Goal: Task Accomplishment & Management: Manage account settings

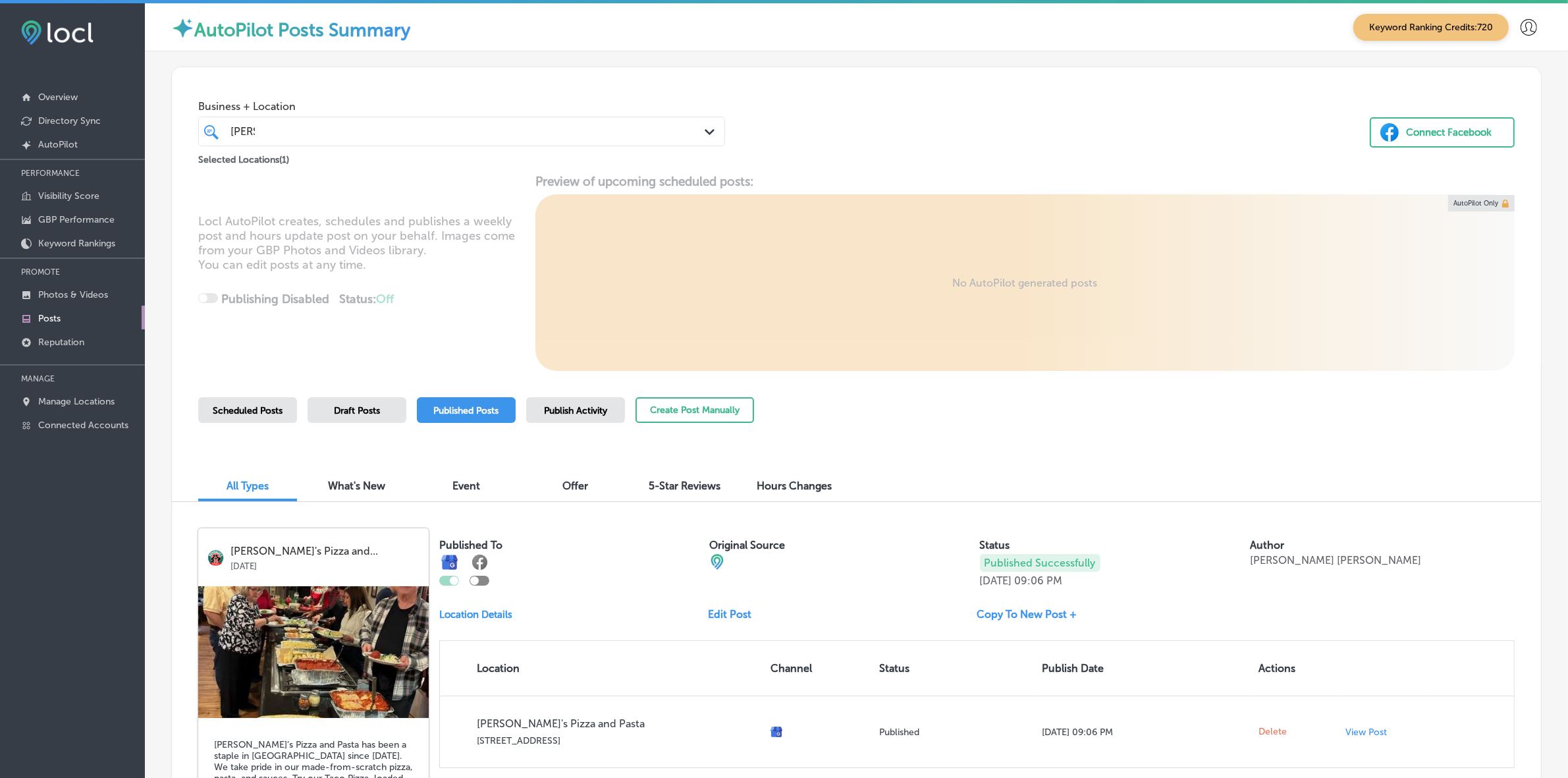
scroll to position [83, 0]
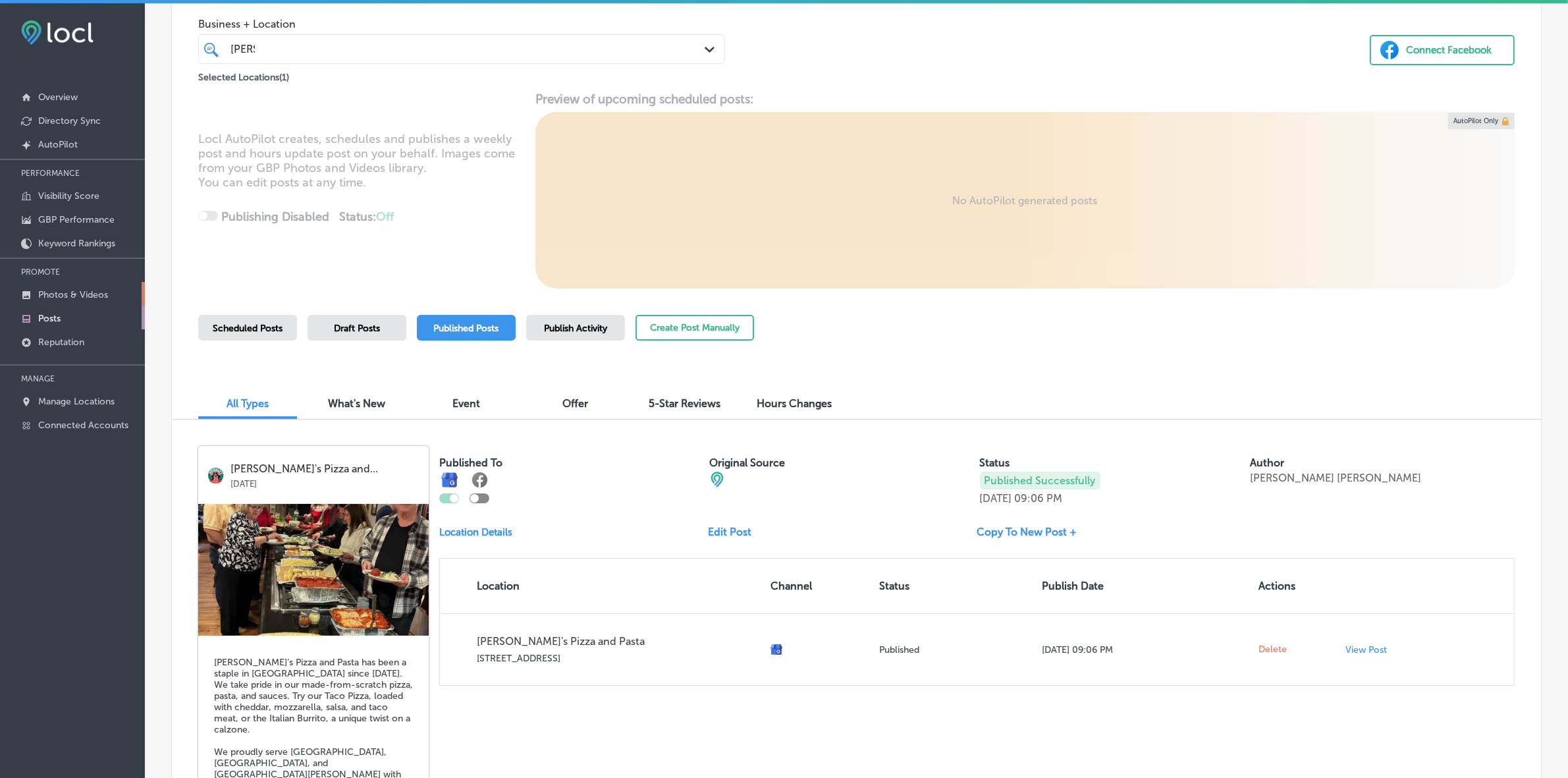
click at [74, 297] on p "Photos & Videos" at bounding box center [73, 295] width 70 height 12
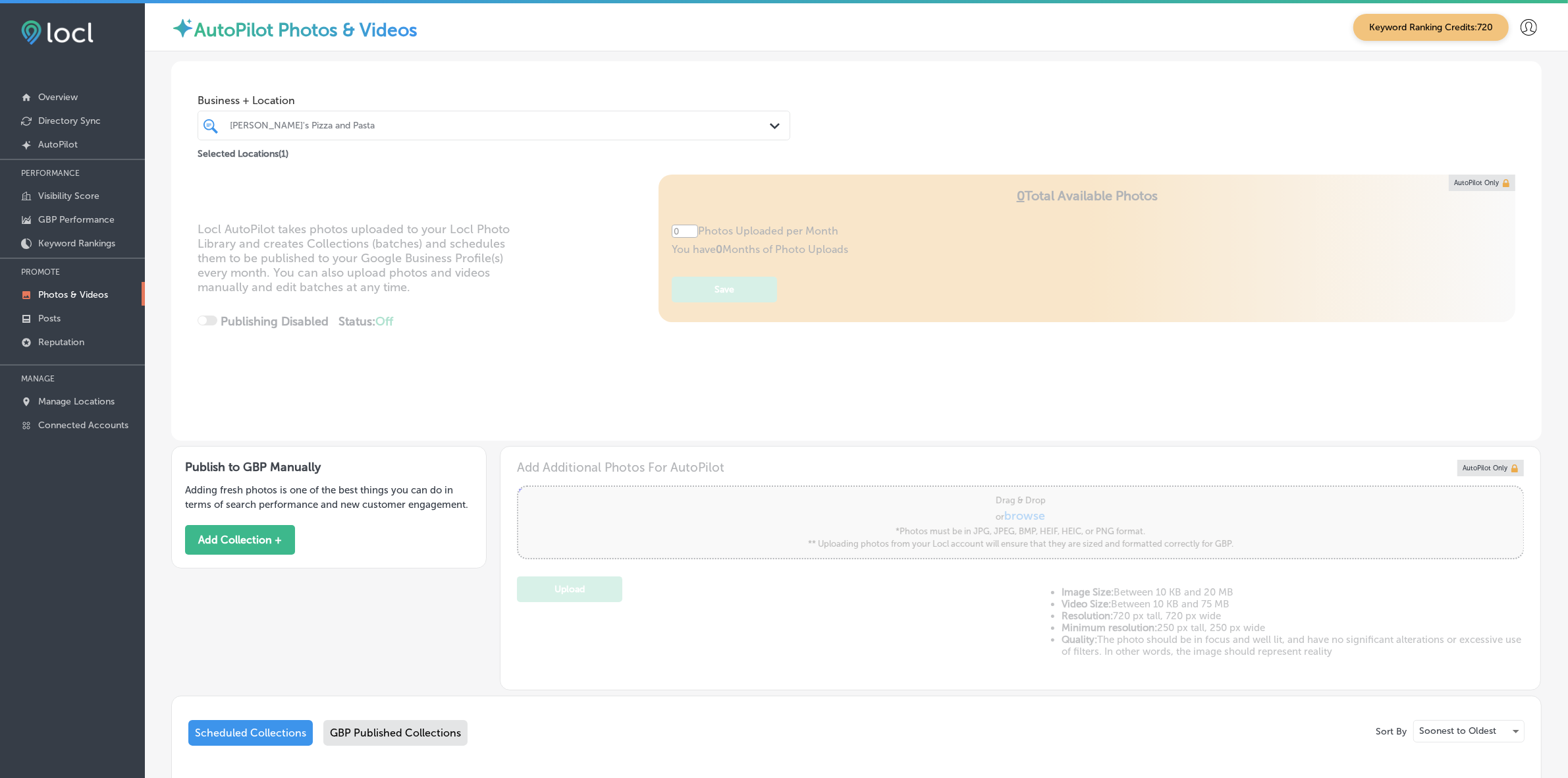
click at [327, 125] on div "[PERSON_NAME]'s Pizza and Pasta" at bounding box center [500, 126] width 542 height 12
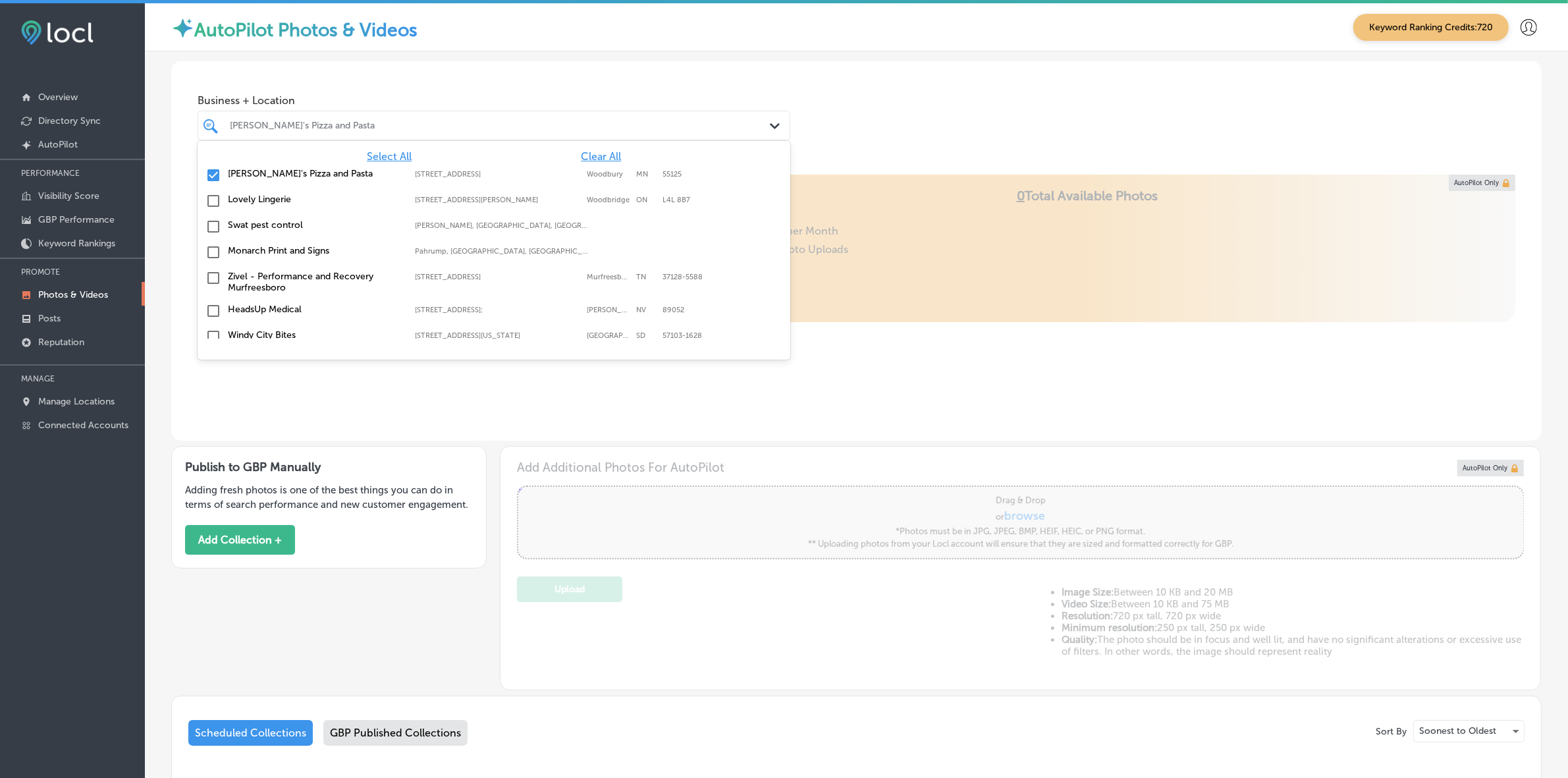
type input "5"
click at [592, 156] on span "Clear All" at bounding box center [601, 156] width 40 height 12
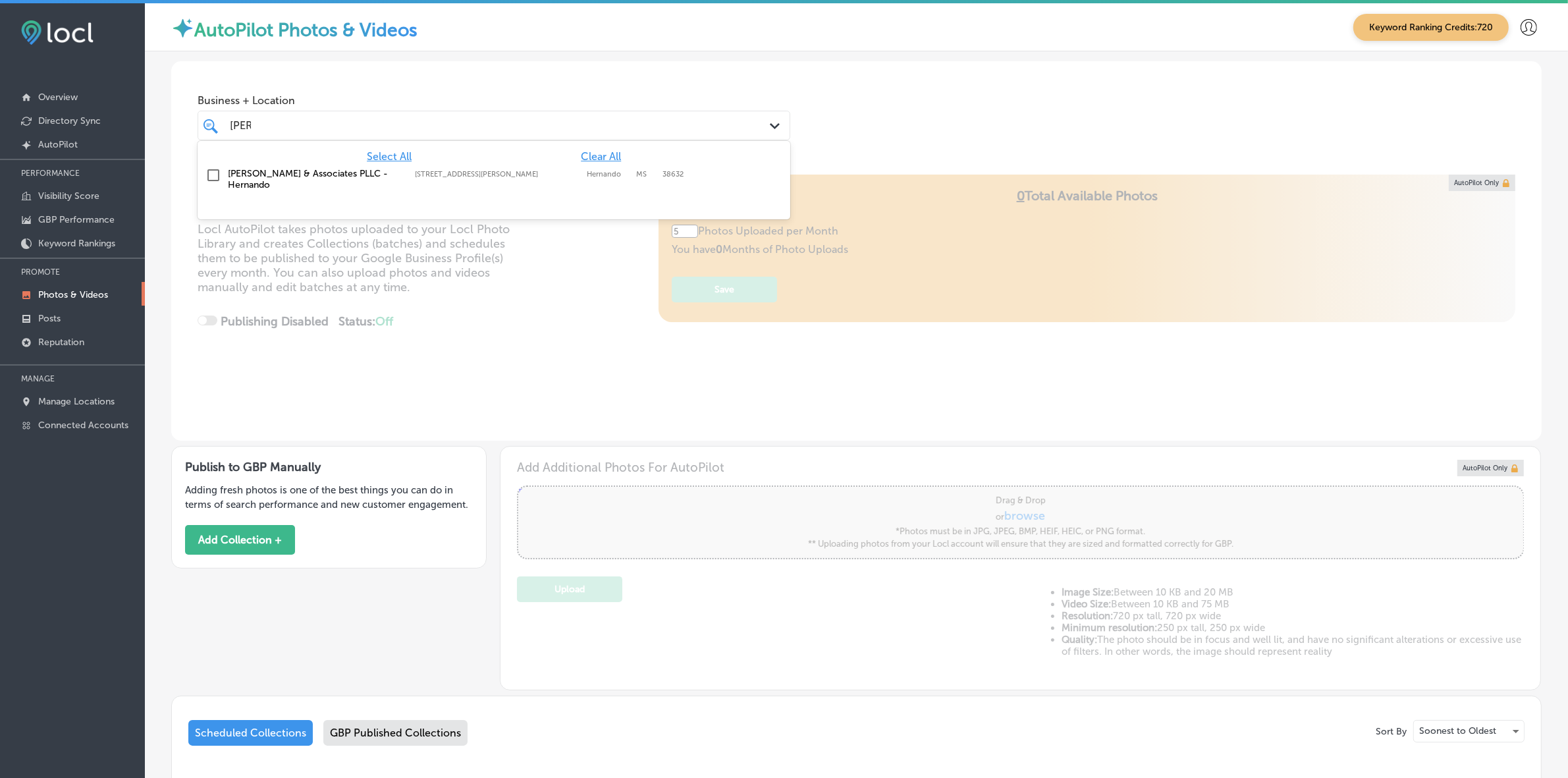
click at [470, 167] on div "[PERSON_NAME] & Associates PLLC - Hernando [STREET_ADDRESS][PERSON_NAME] [STREE…" at bounding box center [494, 179] width 582 height 28
click at [881, 107] on div "Business + Location option [STREET_ADDRESS][PERSON_NAME]. option [STREET_ADDRES…" at bounding box center [856, 111] width 1371 height 100
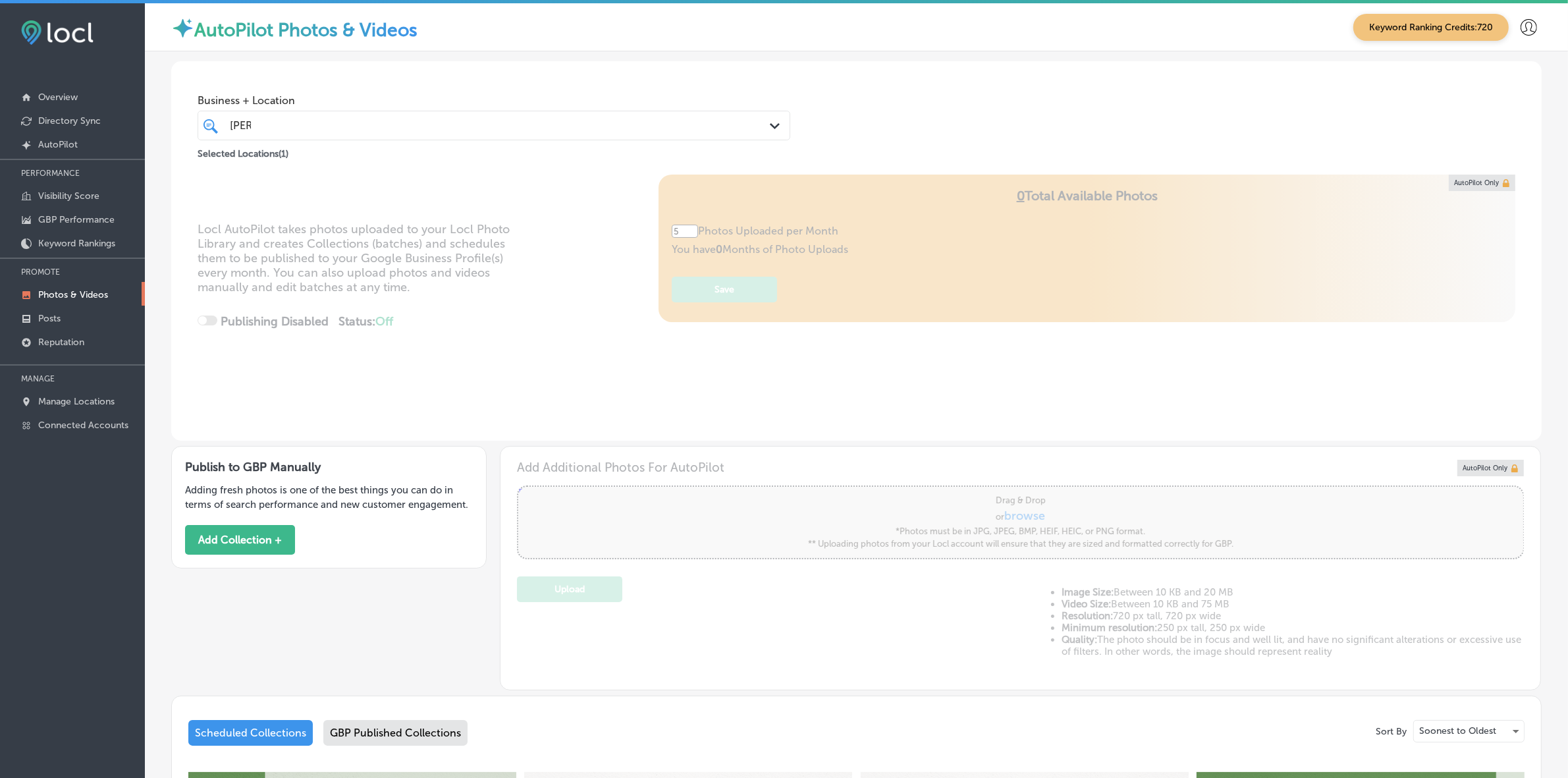
click at [331, 126] on div "[PERSON_NAME]" at bounding box center [468, 125] width 478 height 18
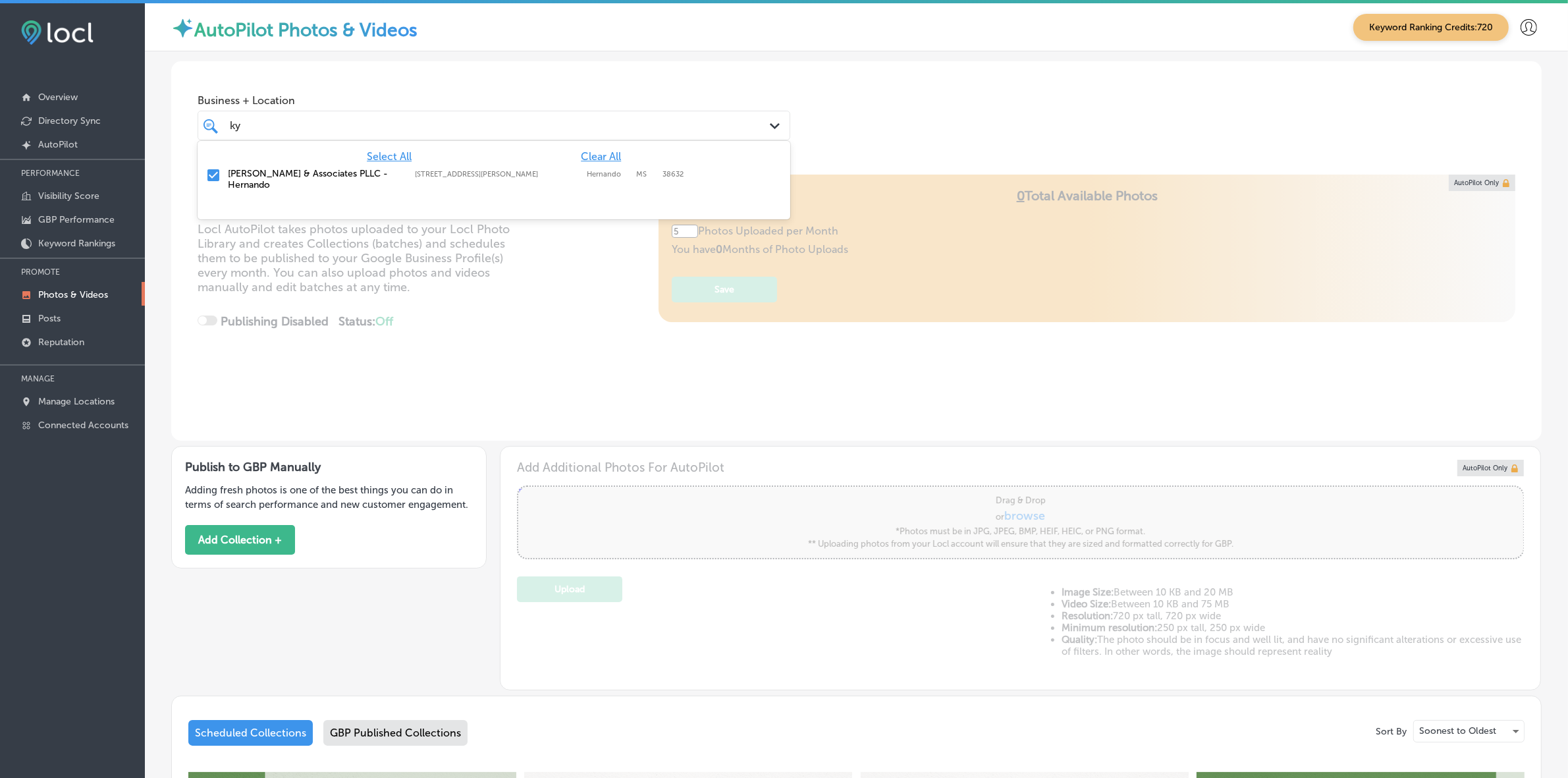
type input "k"
click at [314, 169] on label "[PERSON_NAME], Realtor - [GEOGRAPHIC_DATA] [GEOGRAPHIC_DATA]" at bounding box center [314, 184] width 174 height 34
type input "[PERSON_NAME]"
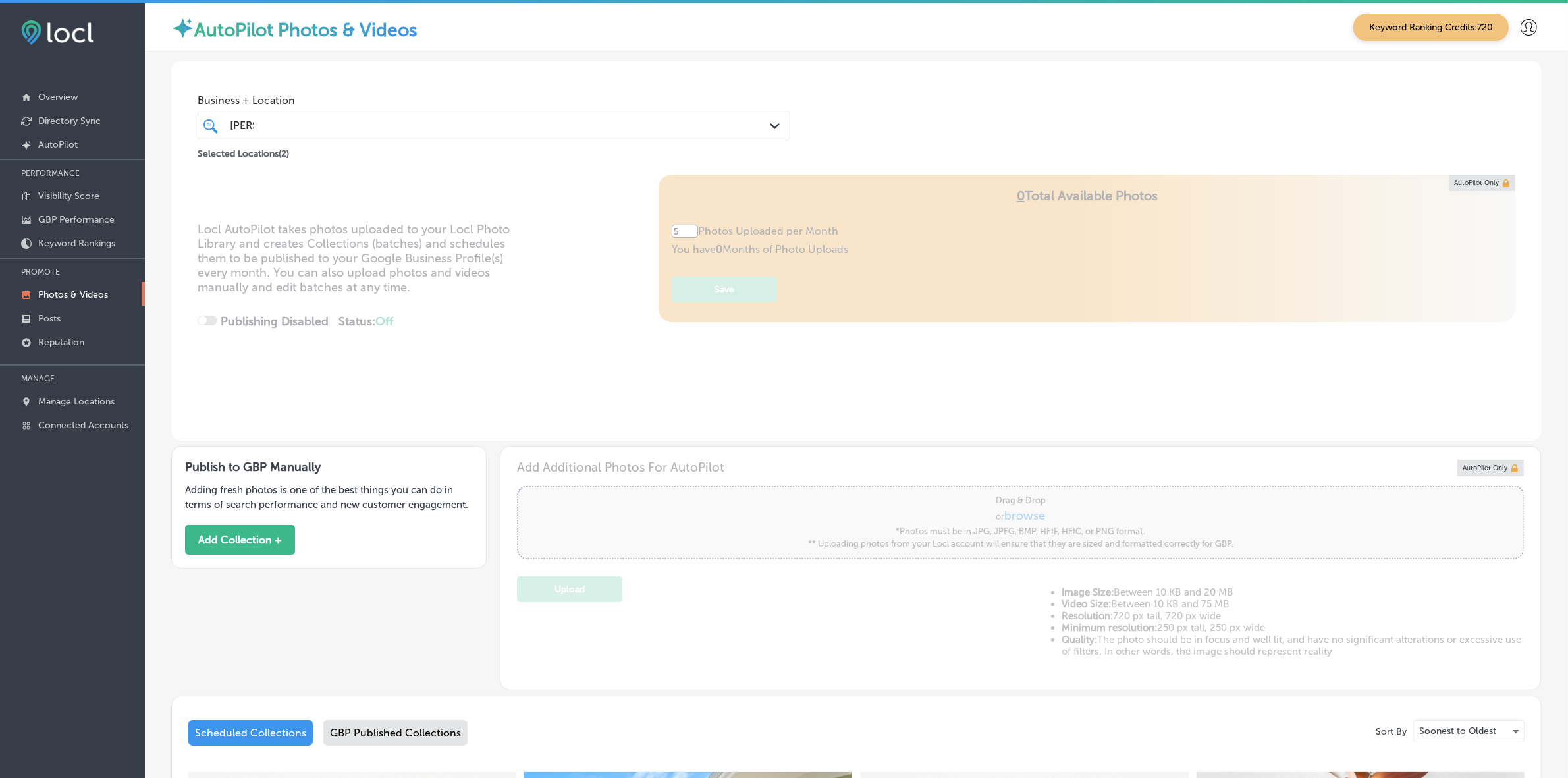
click at [432, 118] on div "[PERSON_NAME]" at bounding box center [468, 125] width 478 height 18
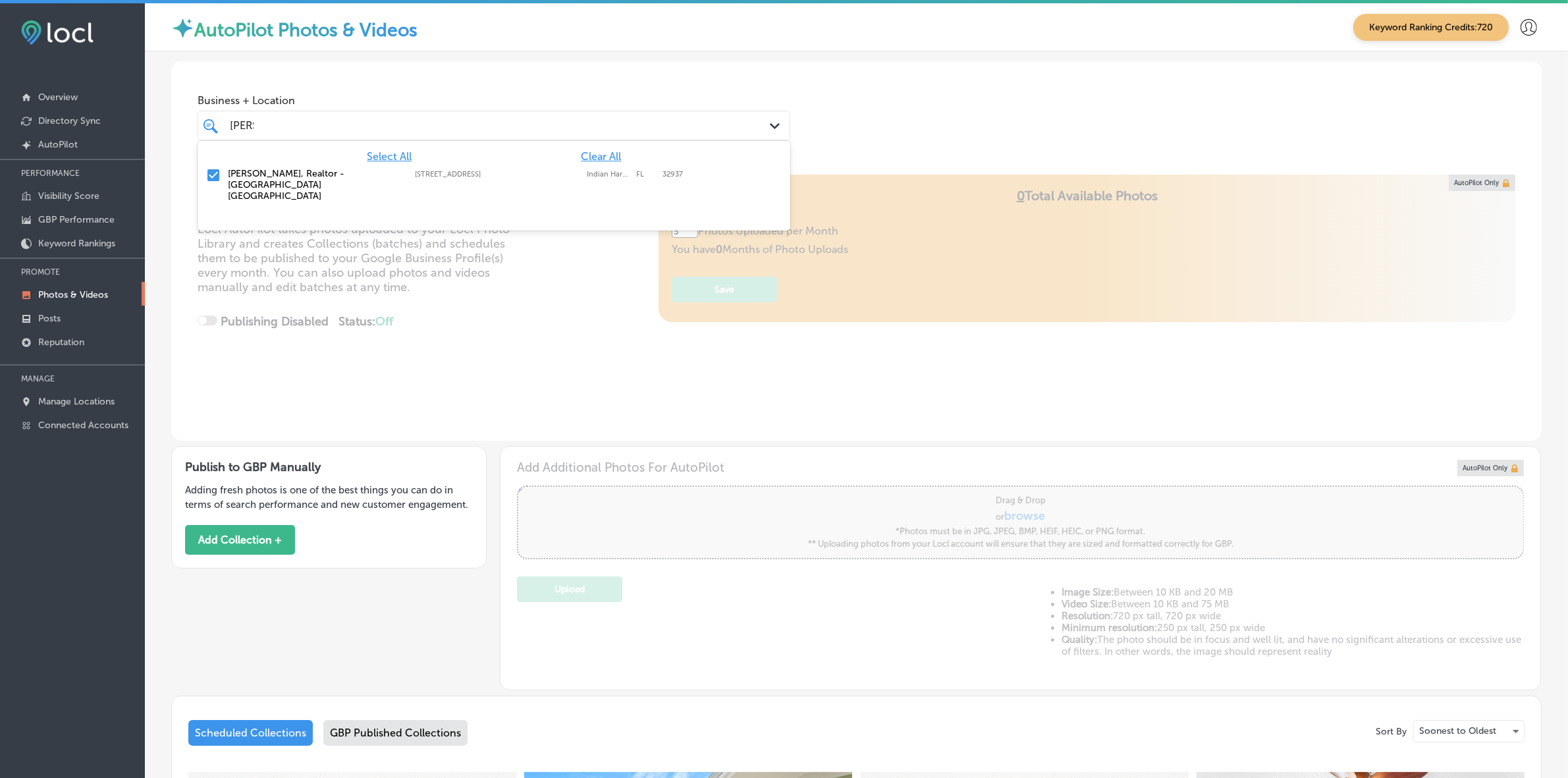
click at [601, 156] on span "Clear All" at bounding box center [601, 156] width 40 height 12
click at [226, 173] on div "[PERSON_NAME], Realtor - [GEOGRAPHIC_DATA] [GEOGRAPHIC_DATA] [STREET_ADDRESS] […" at bounding box center [494, 184] width 582 height 38
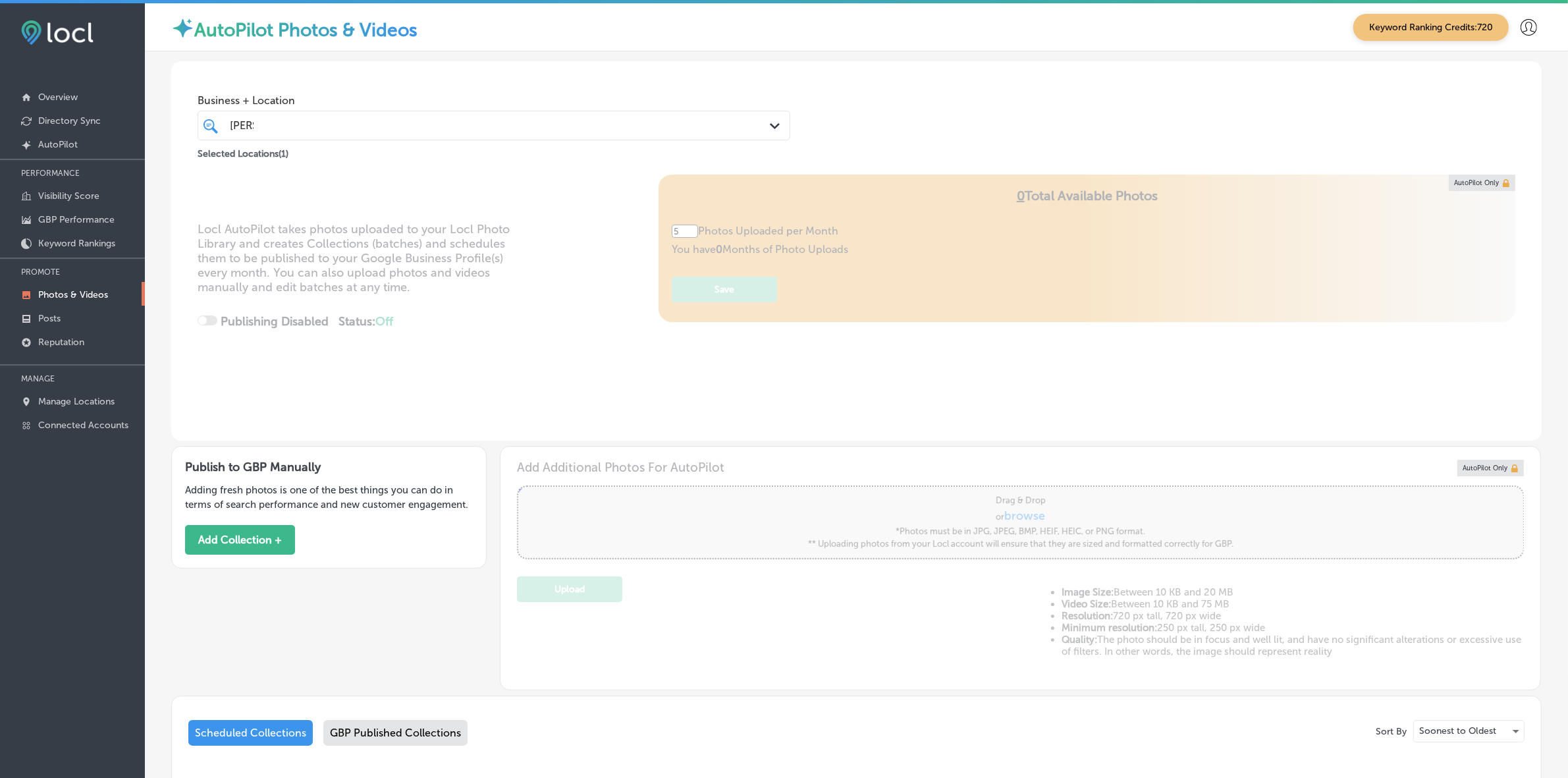
click at [934, 108] on div "Business + Location [PERSON_NAME] Path Created with Sketch. Selected Locations …" at bounding box center [856, 111] width 1371 height 100
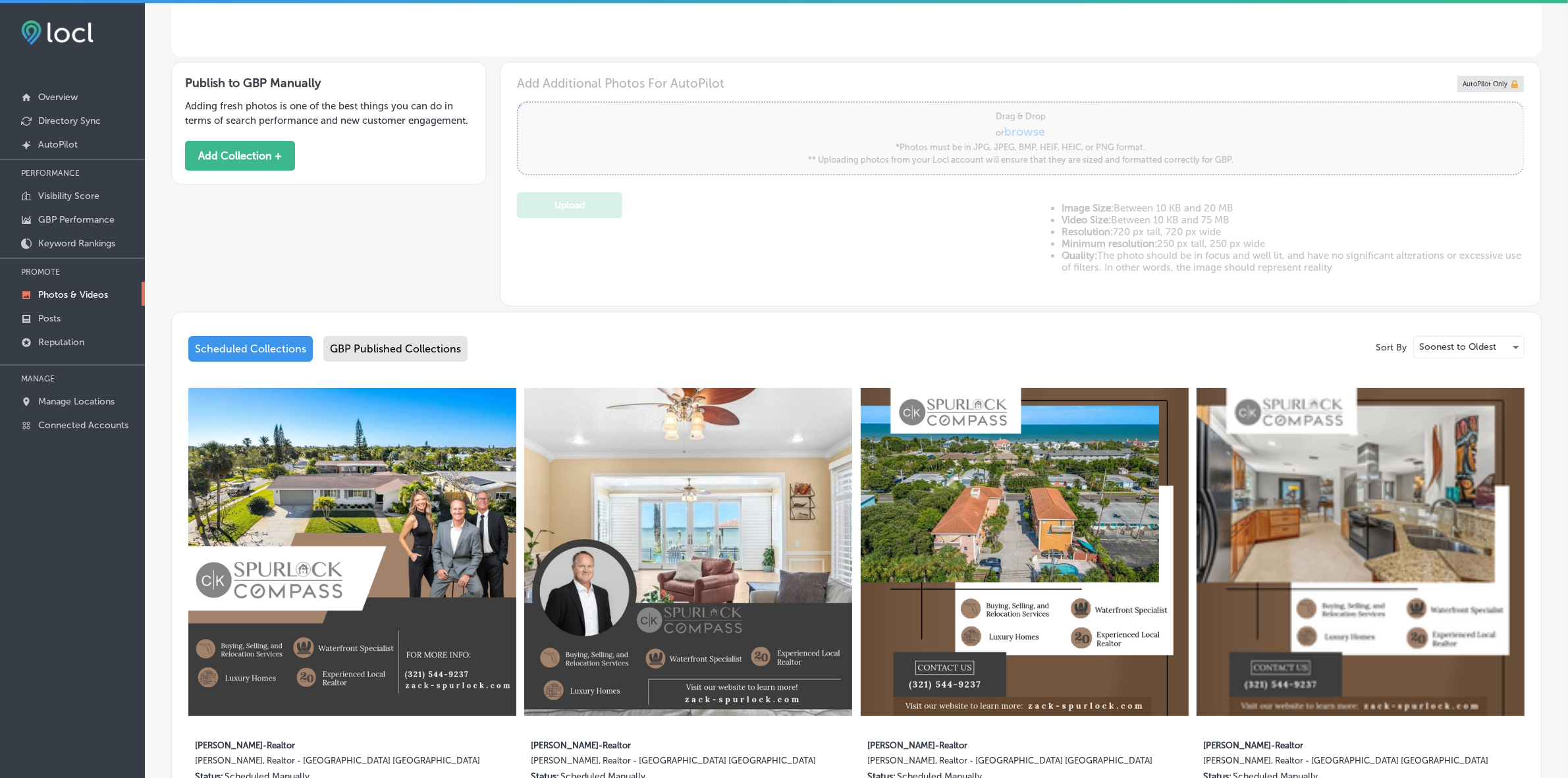
scroll to position [550, 0]
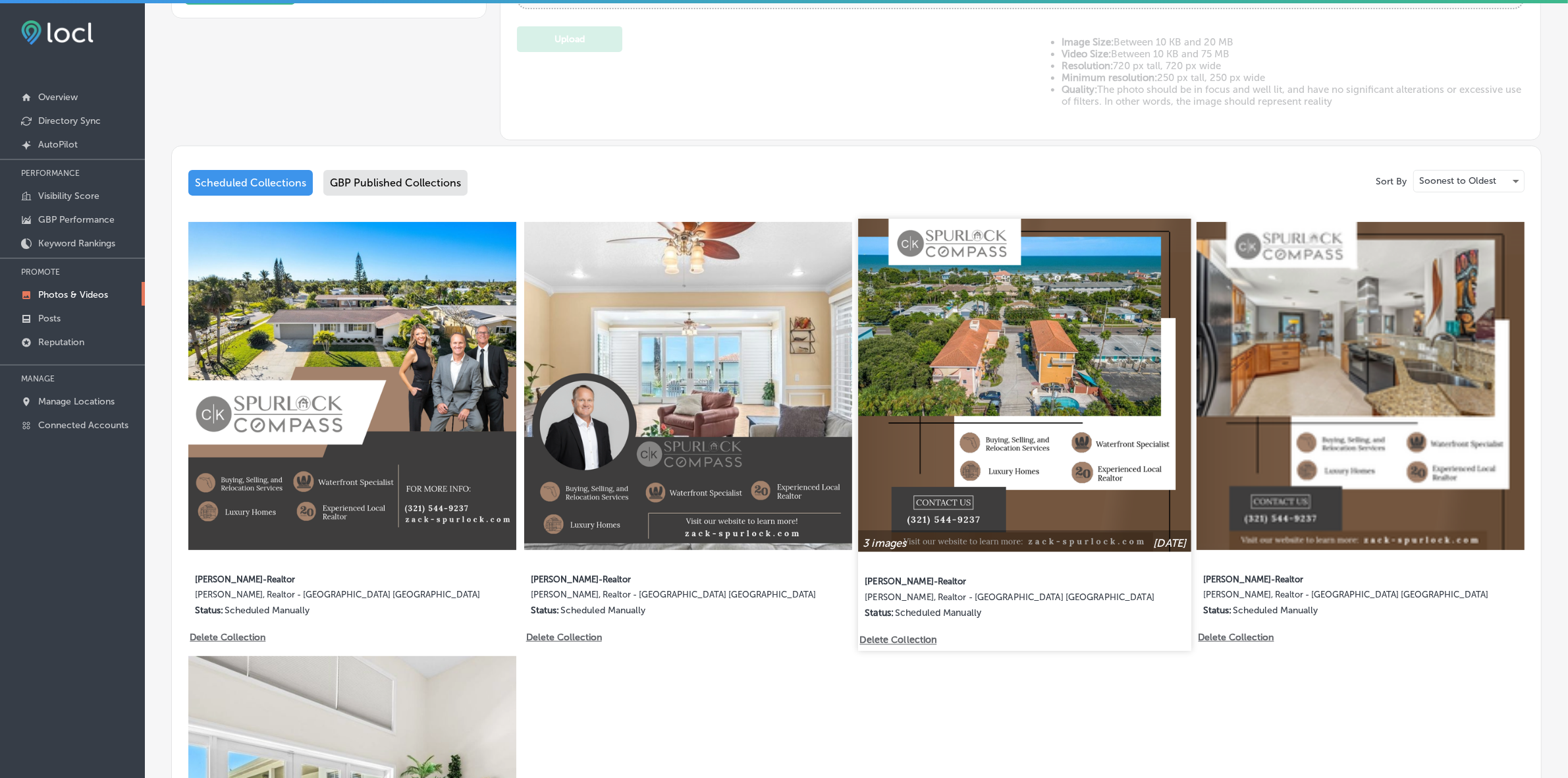
click at [1008, 474] on img at bounding box center [1025, 385] width 332 height 332
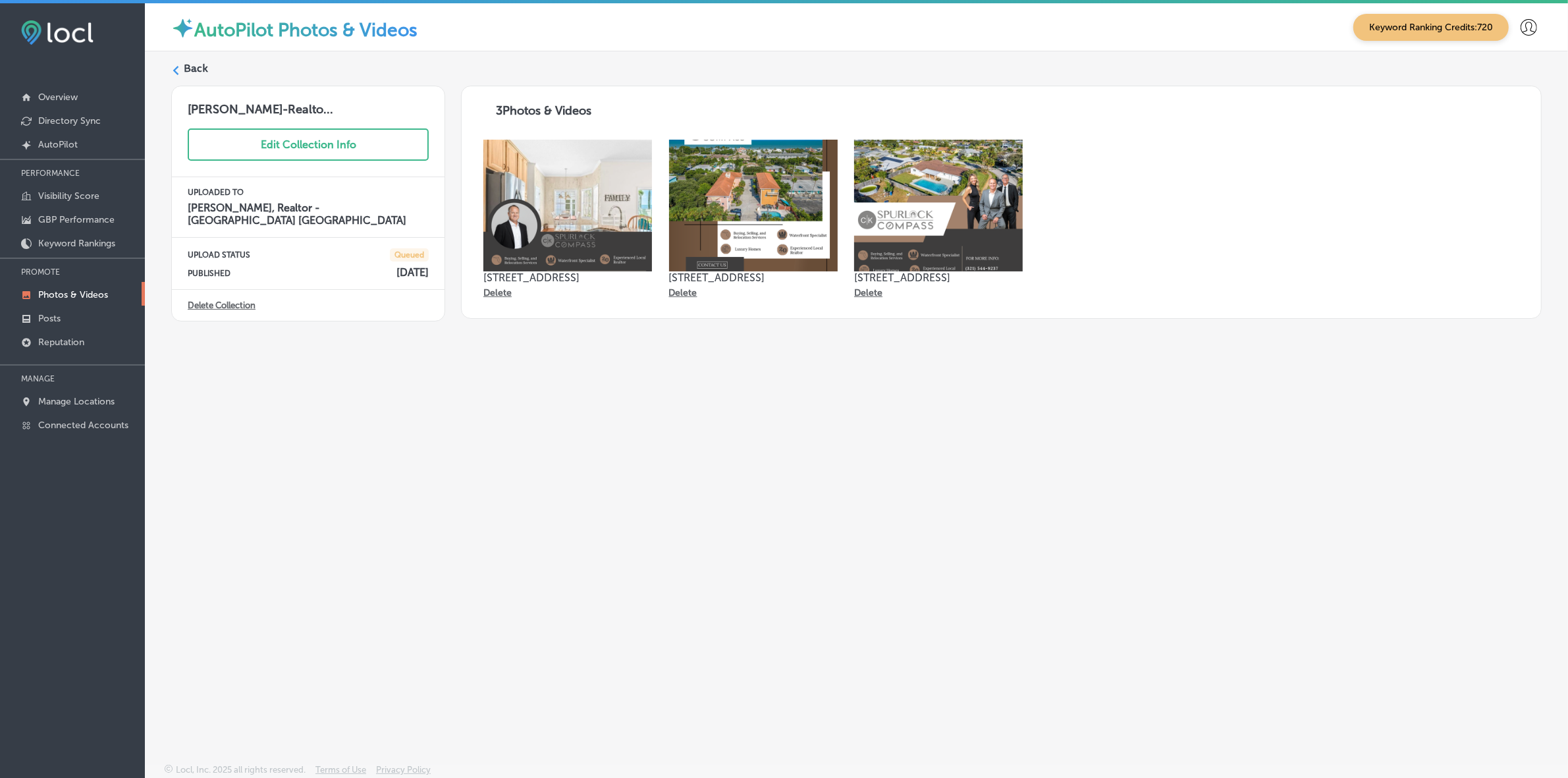
click at [176, 70] on icon at bounding box center [176, 71] width 10 height 10
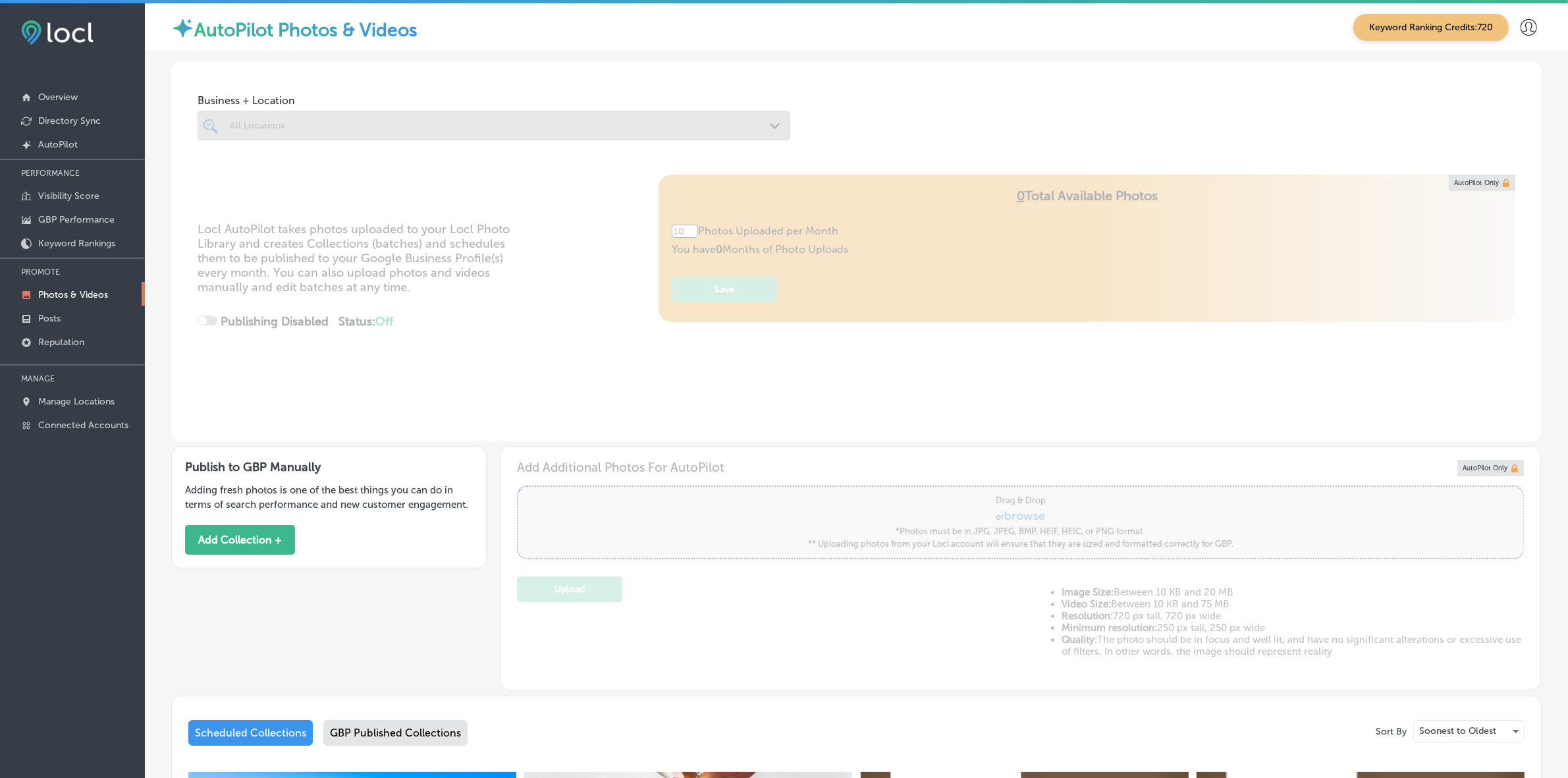
type input "5"
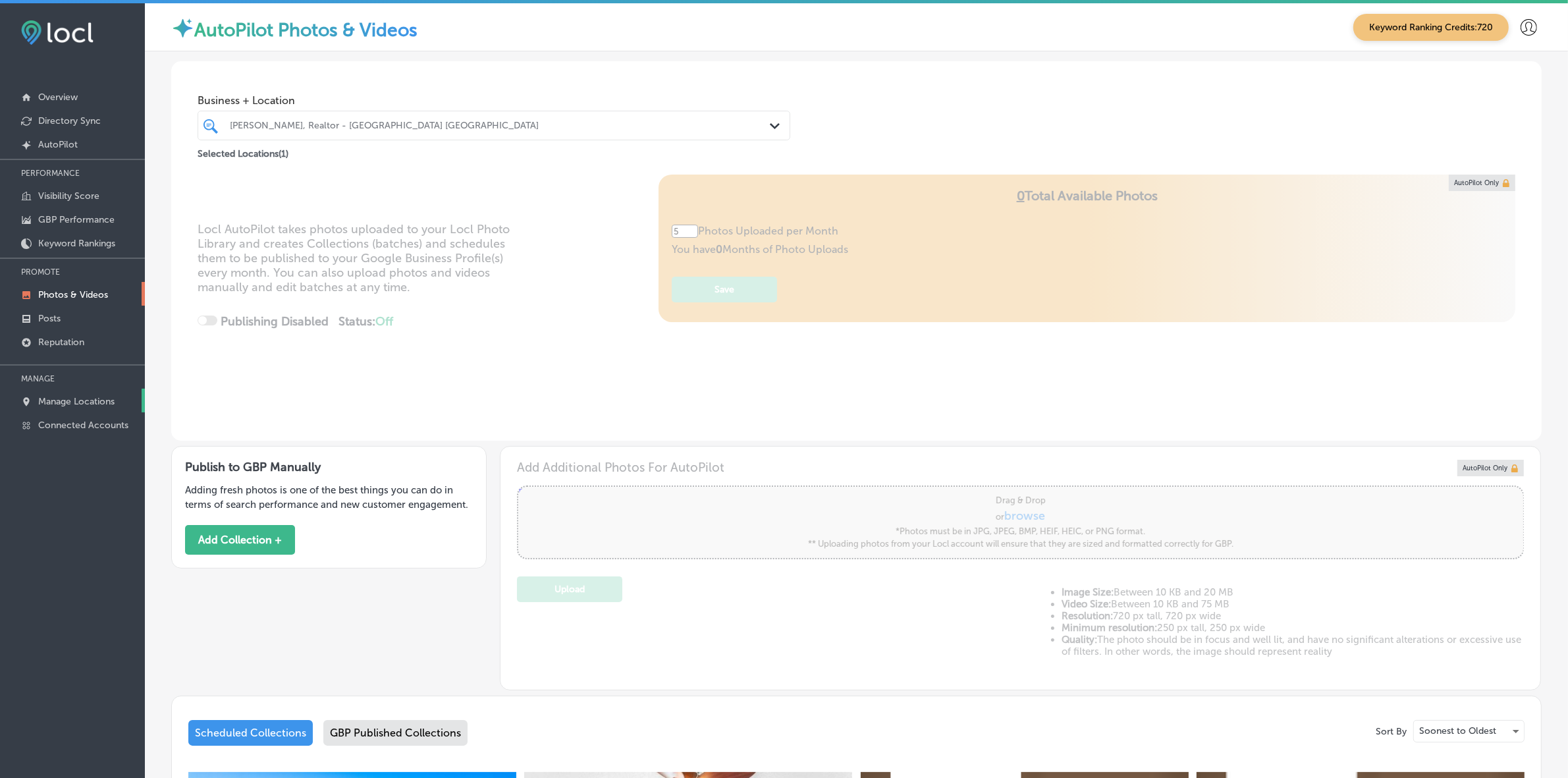
click at [70, 406] on p "Manage Locations" at bounding box center [77, 401] width 77 height 12
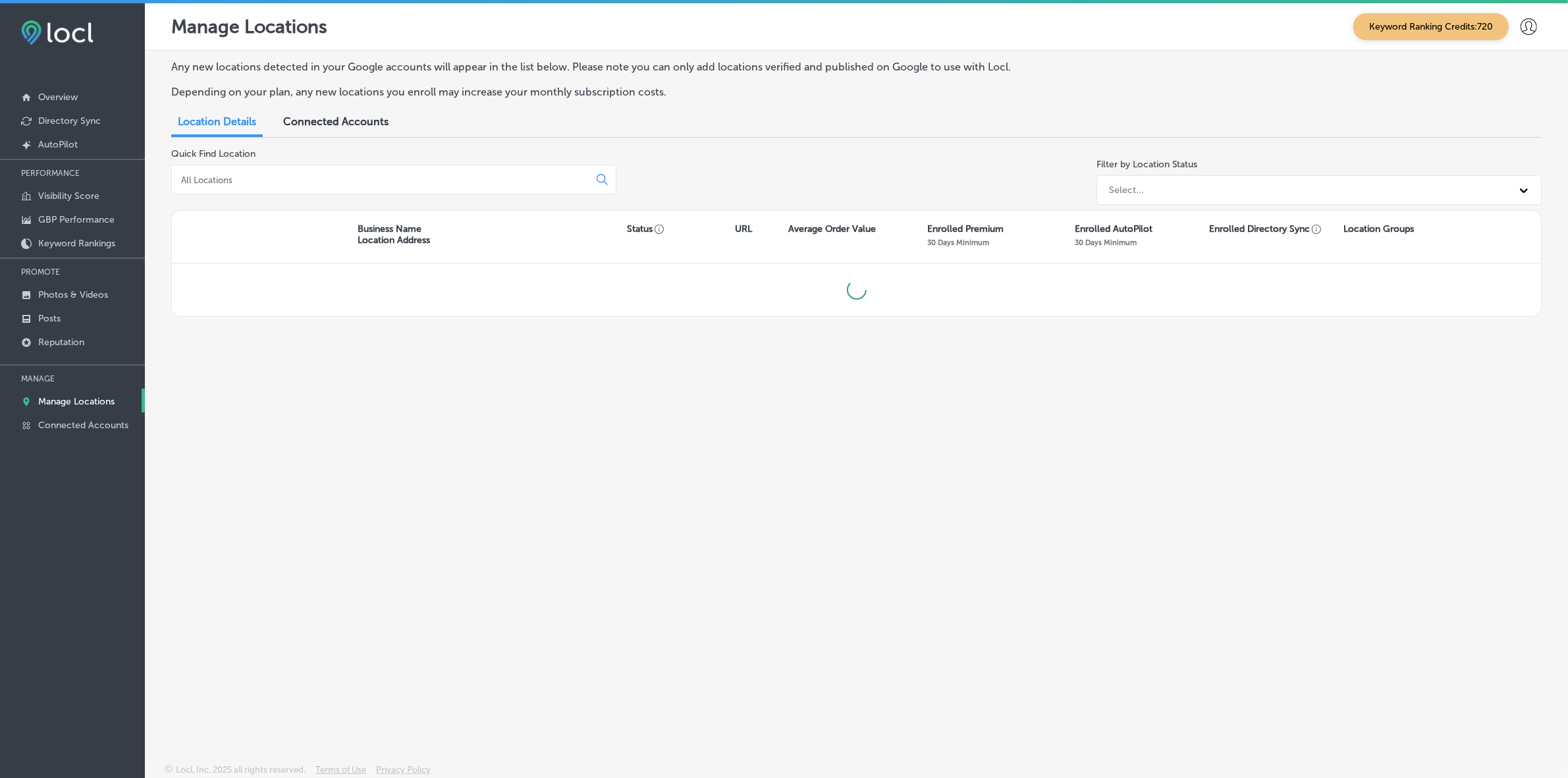
click at [285, 178] on input at bounding box center [382, 180] width 406 height 12
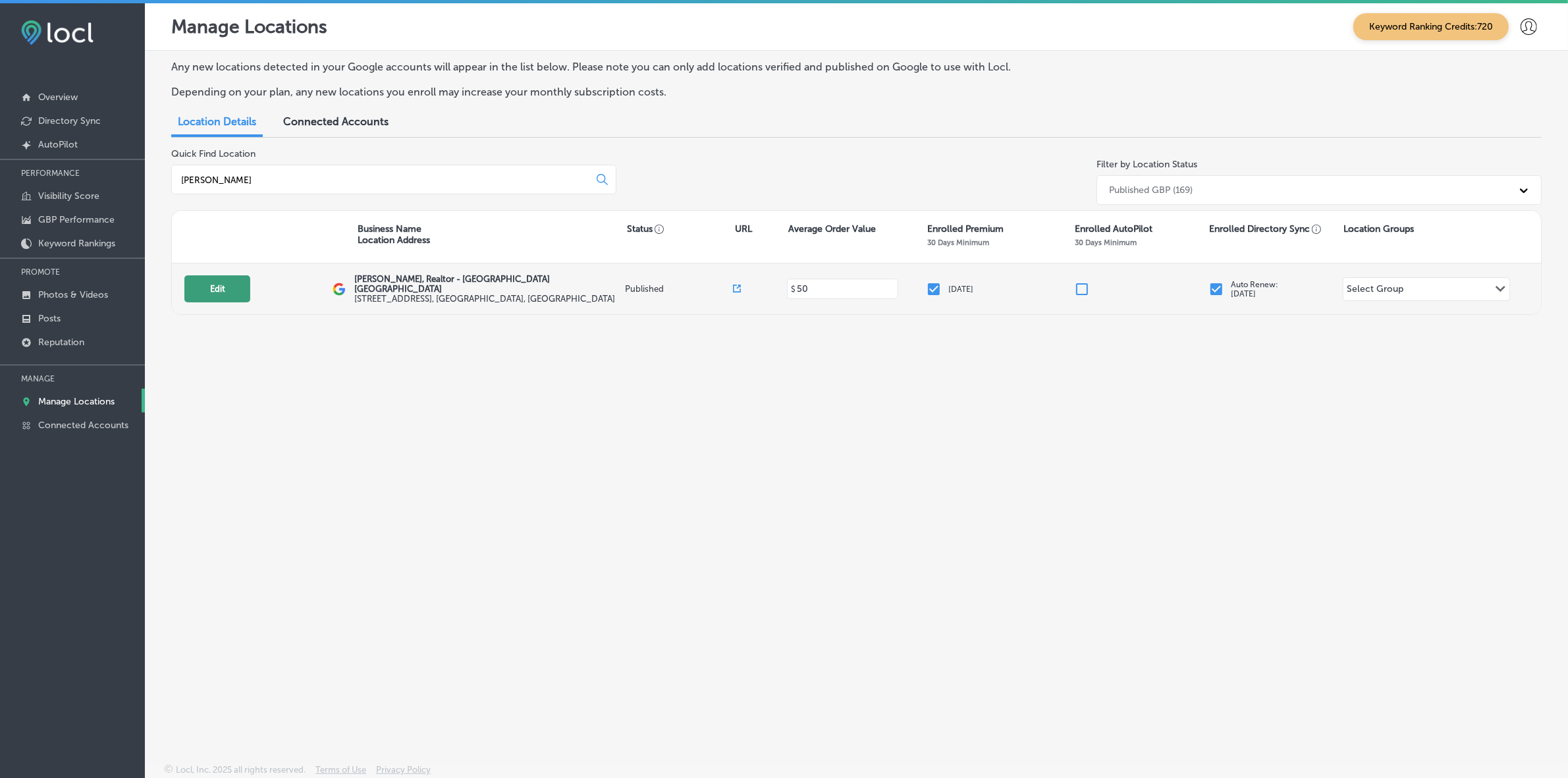
type input "[PERSON_NAME]"
click at [200, 293] on button "Edit" at bounding box center [217, 289] width 66 height 27
select select "US"
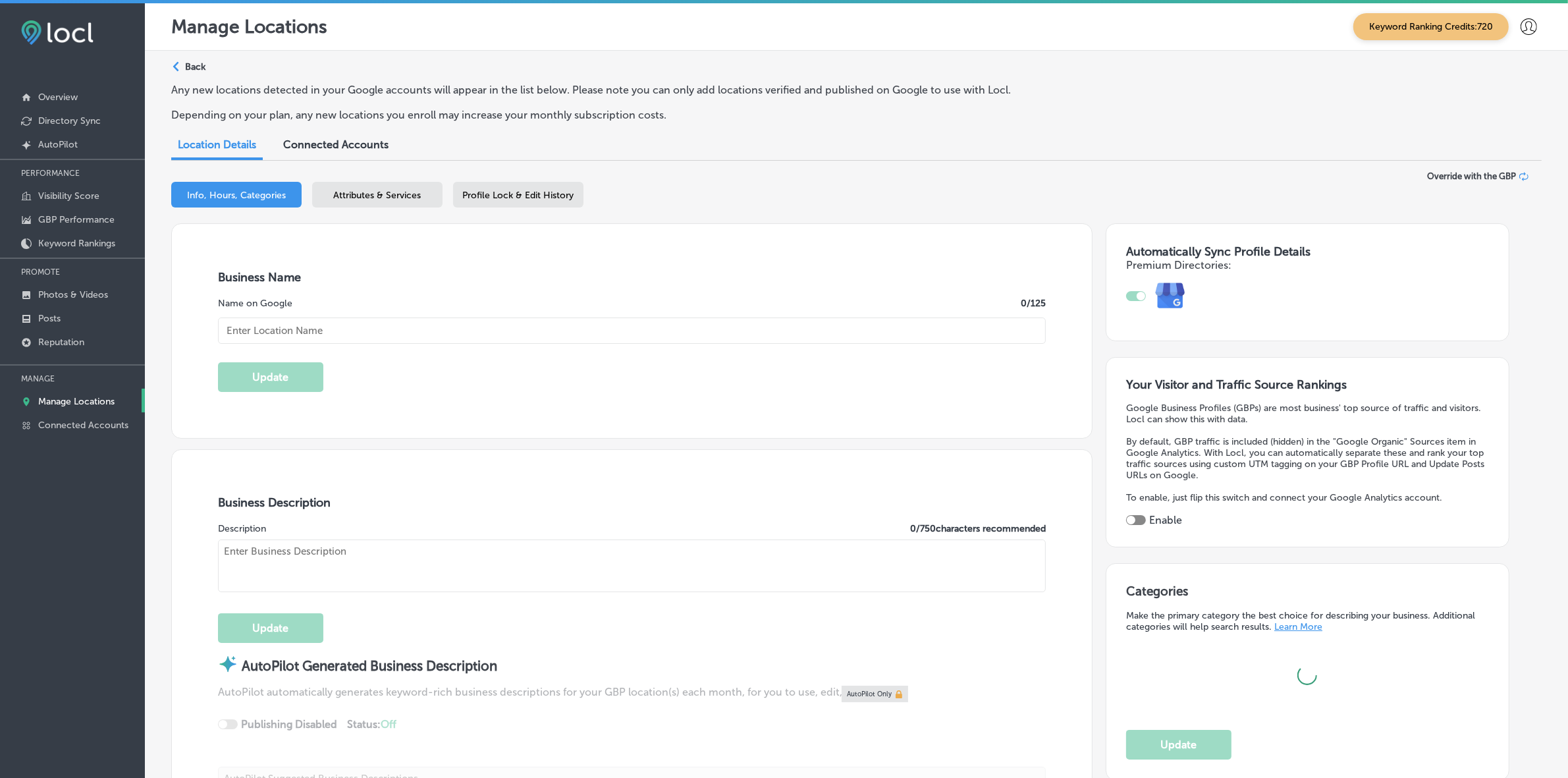
type input "[PERSON_NAME], Realtor - [GEOGRAPHIC_DATA] [GEOGRAPHIC_DATA]"
type input "[STREET_ADDRESS]"
type input "Indian Harbour Beac"
type input "32937"
type input "US"
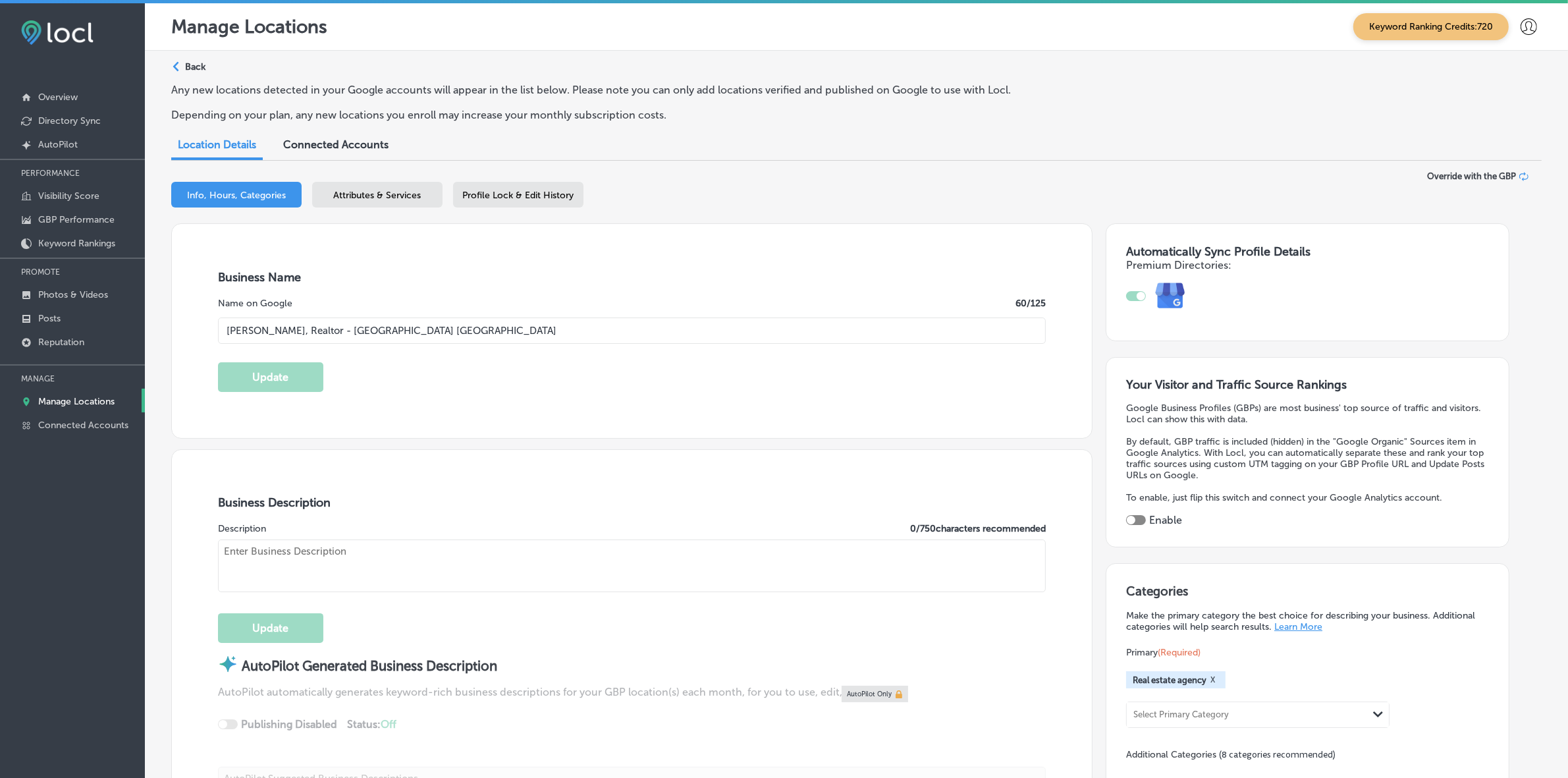
type input "[URL][DOMAIN_NAME][PERSON_NAME]"
checkbox input "true"
type textarea "[PERSON_NAME] is about as close as you can get to a [GEOGRAPHIC_DATA] native. F…"
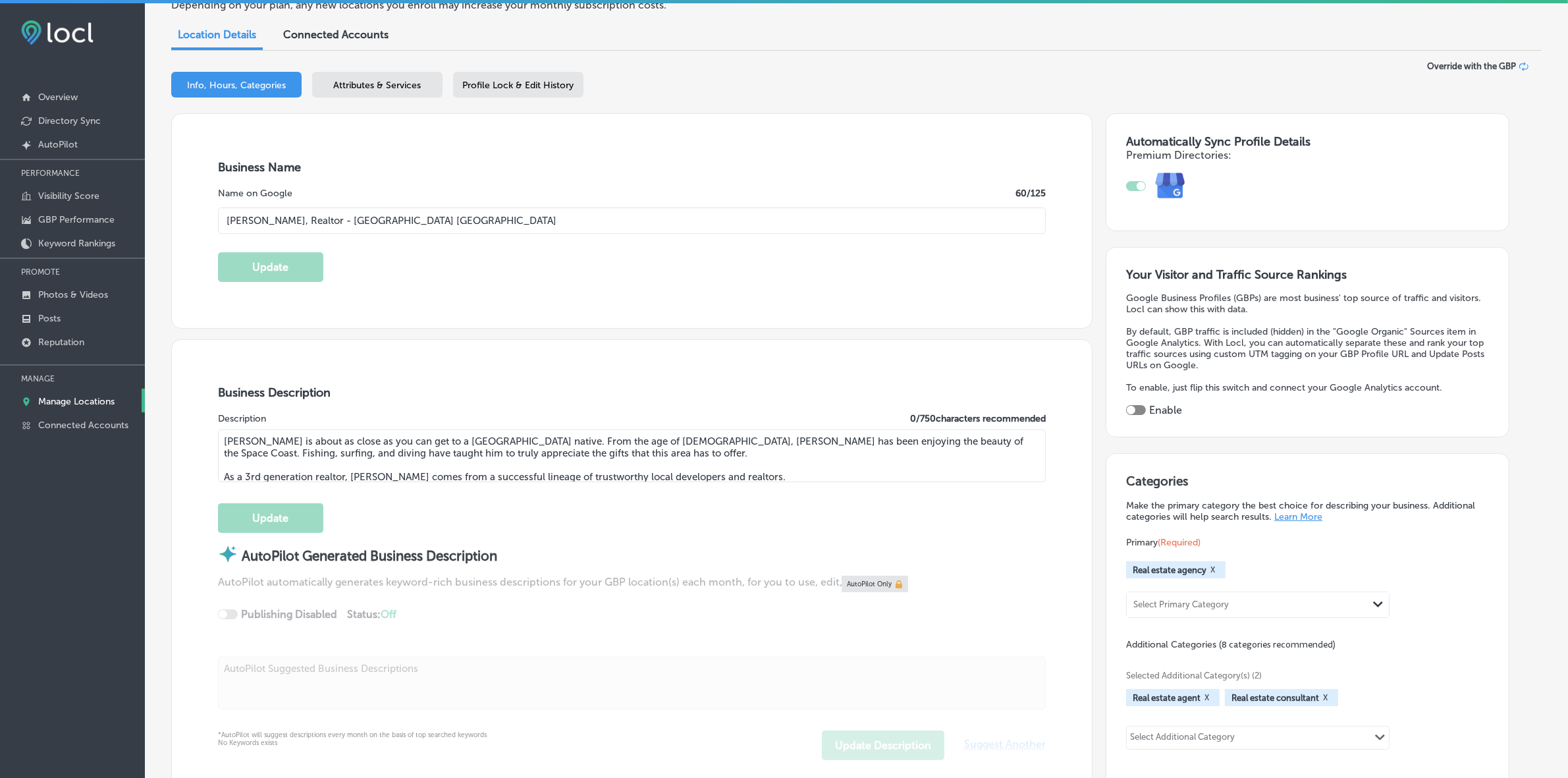
type input "[PHONE_NUMBER]"
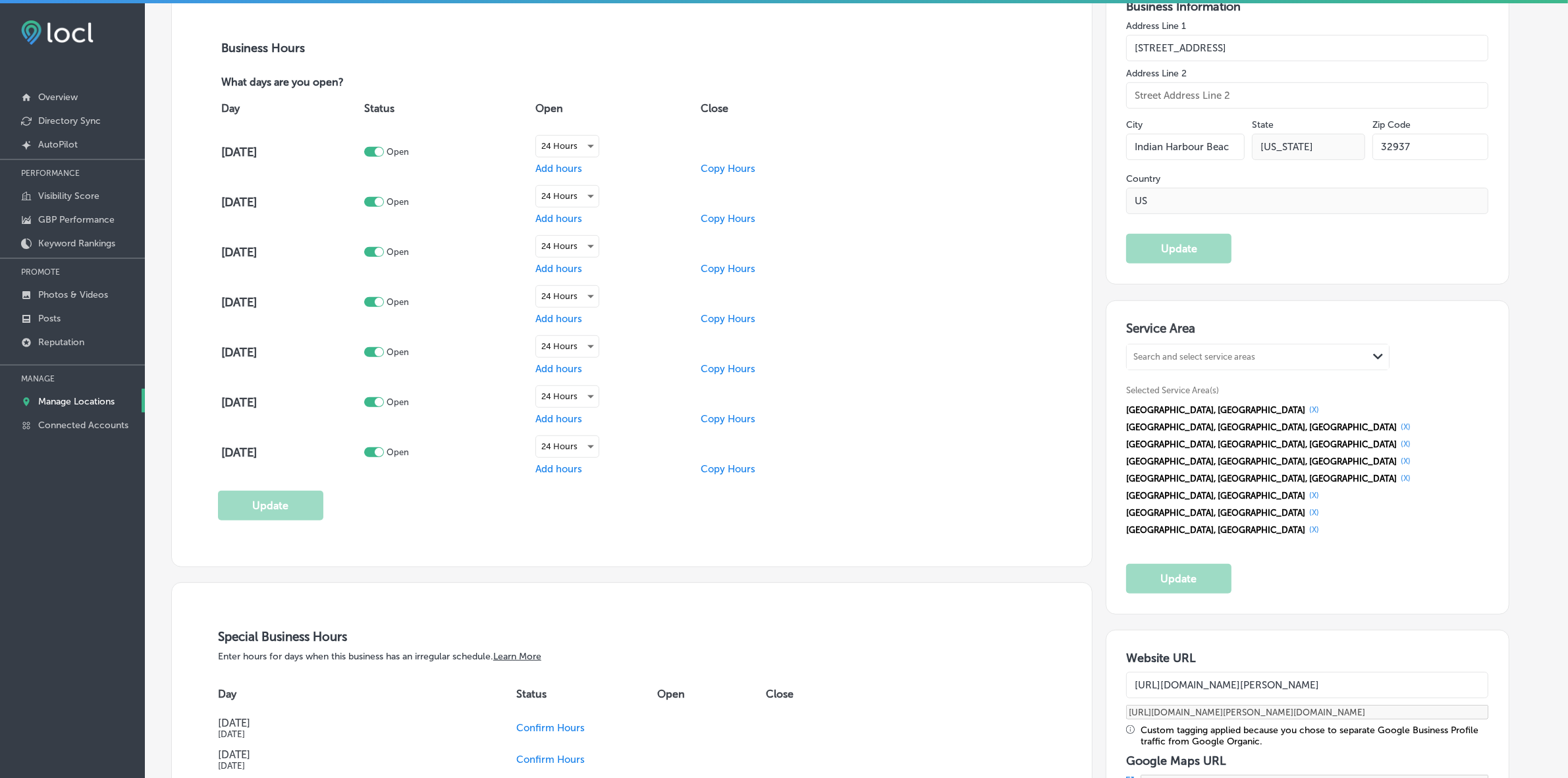
scroll to position [1153, 0]
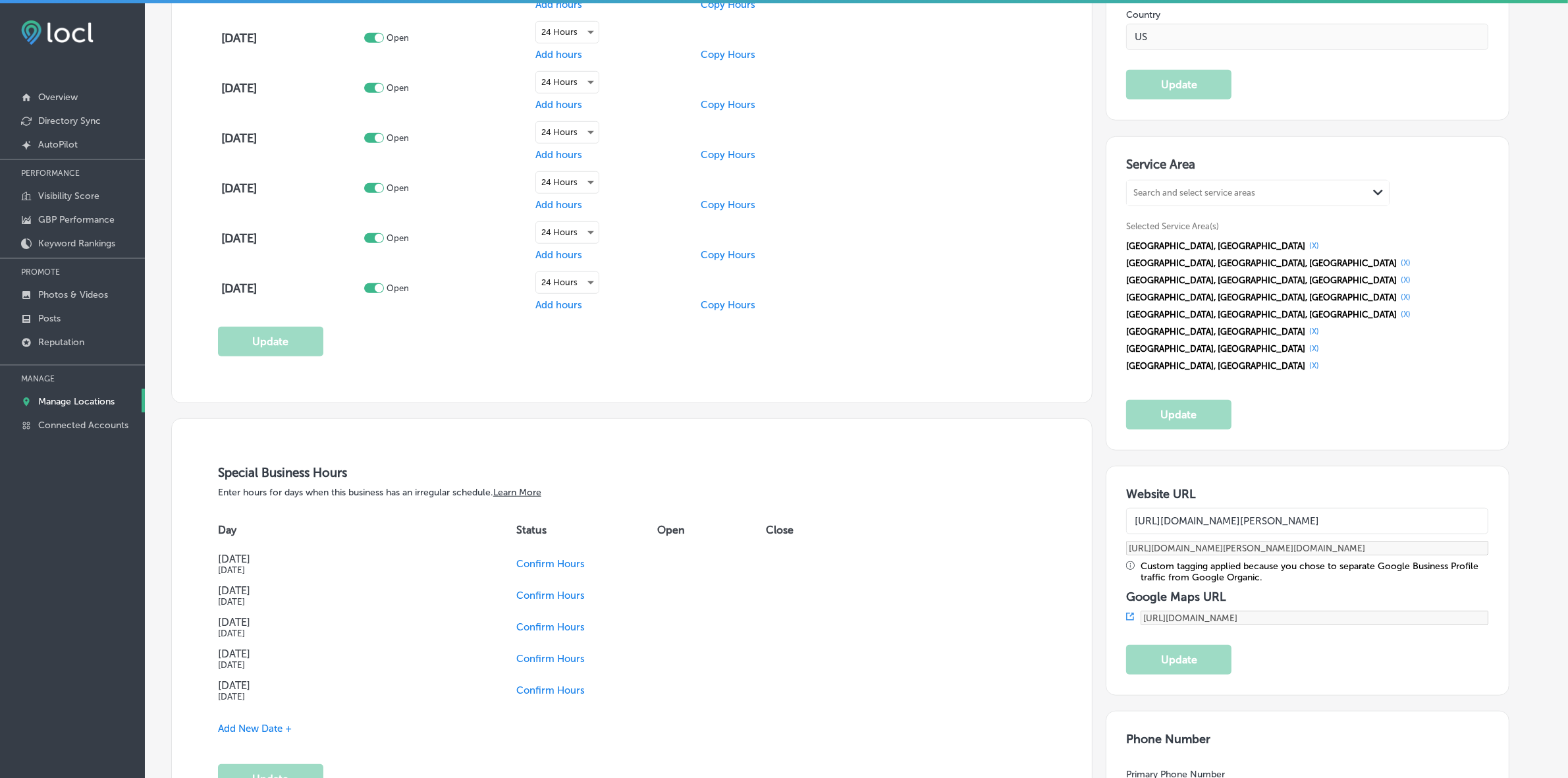
click at [1263, 508] on input "[URL][DOMAIN_NAME][PERSON_NAME]" at bounding box center [1307, 521] width 362 height 26
